Goal: Transaction & Acquisition: Purchase product/service

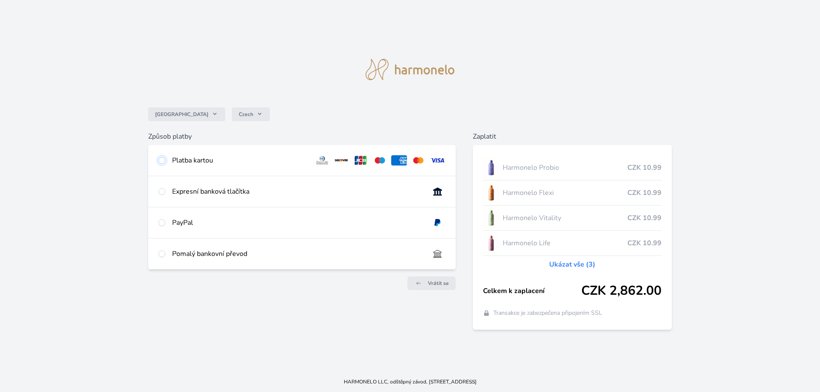
click at [161, 161] on input "radio" at bounding box center [161, 160] width 7 height 7
radio input "true"
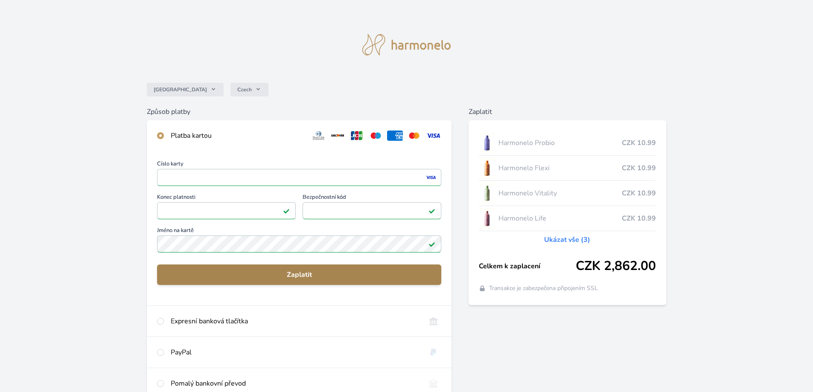
click at [301, 272] on span "Zaplatit" at bounding box center [299, 275] width 271 height 10
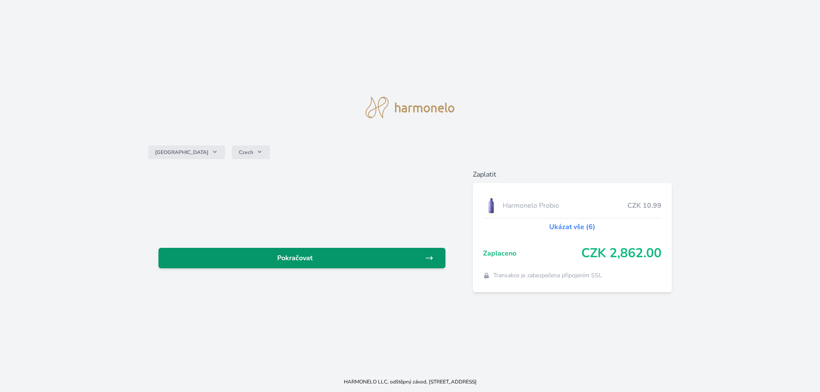
click at [430, 258] on icon at bounding box center [429, 258] width 6 height 3
